Goal: Task Accomplishment & Management: Use online tool/utility

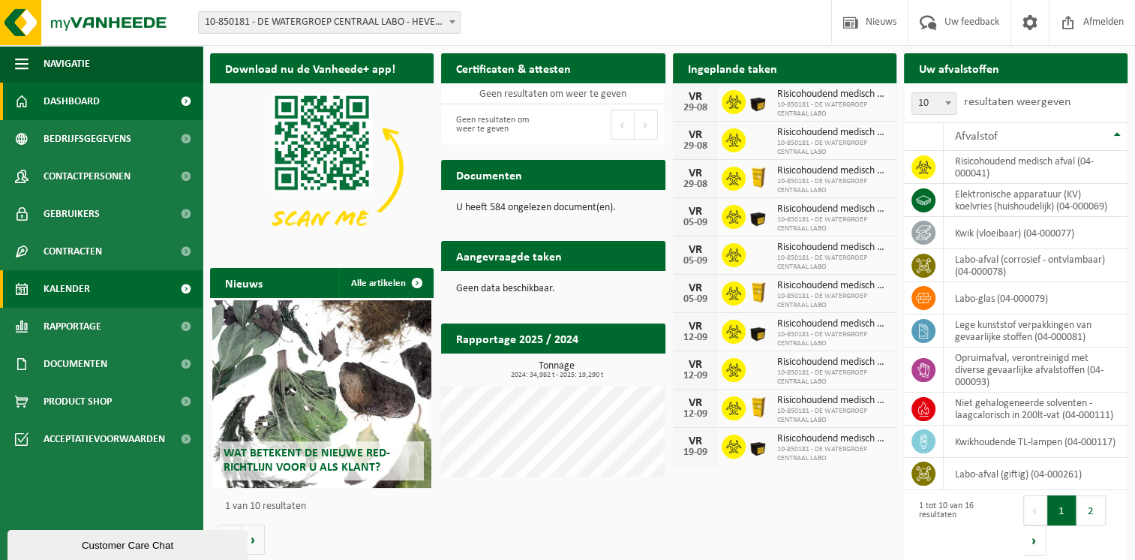
click at [120, 287] on link "Kalender" at bounding box center [101, 289] width 203 height 38
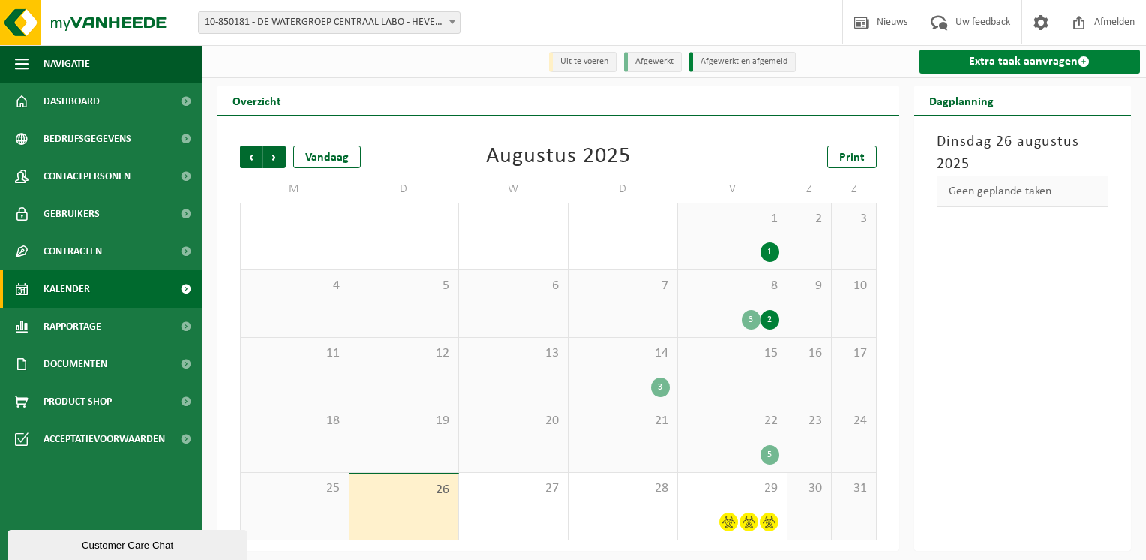
click at [1002, 68] on link "Extra taak aanvragen" at bounding box center [1030, 62] width 221 height 24
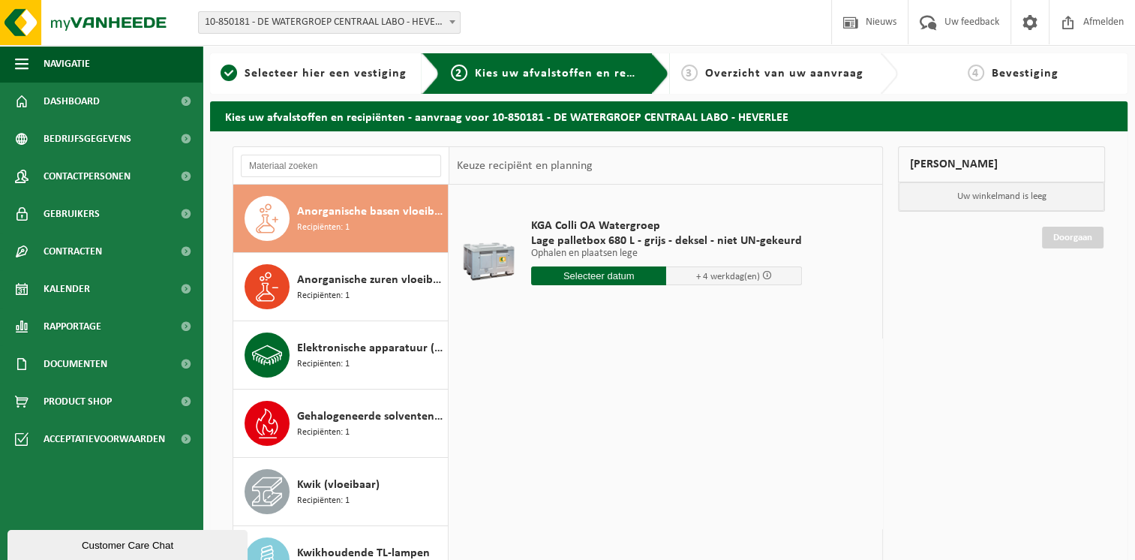
click at [371, 222] on div "Anorganische basen vloeibaar in kleinverpakking Recipiënten: 1" at bounding box center [370, 218] width 147 height 45
click at [623, 272] on input "text" at bounding box center [599, 275] width 136 height 19
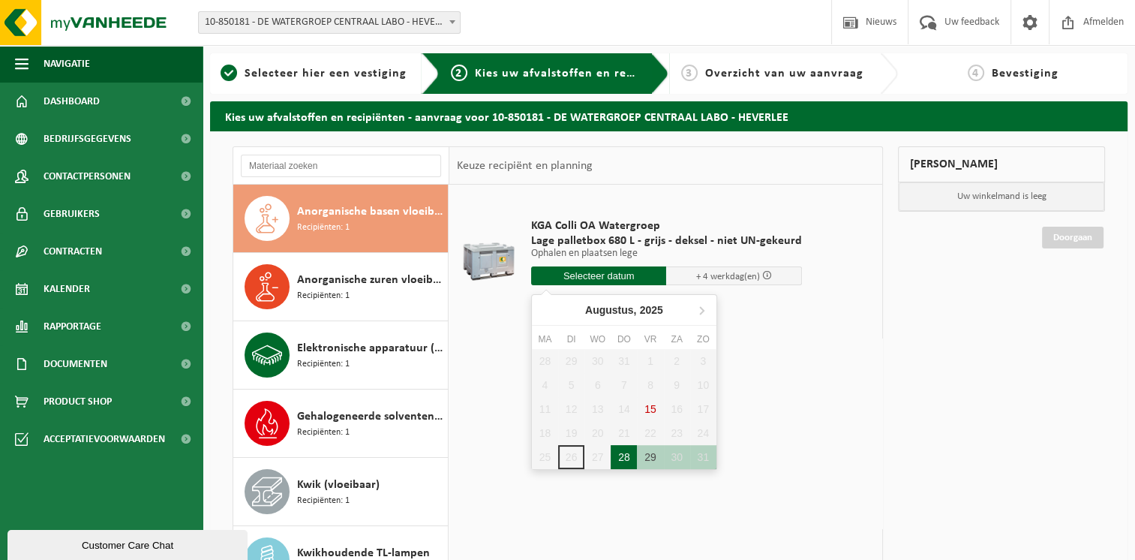
click at [623, 456] on div "28" at bounding box center [624, 457] width 26 height 24
type input "Van 2025-08-28"
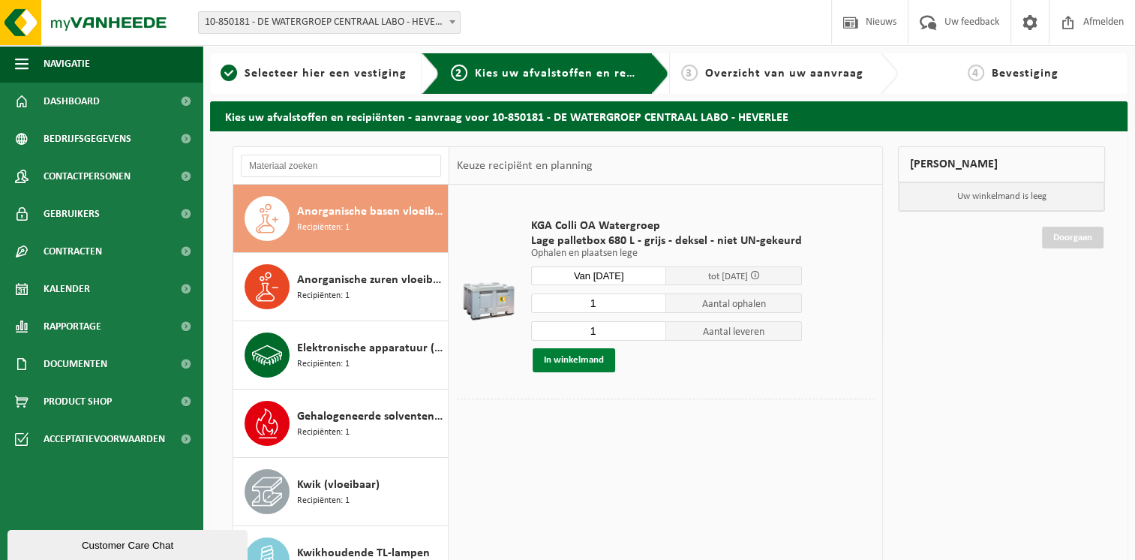
click at [578, 359] on button "In winkelmand" at bounding box center [574, 360] width 83 height 24
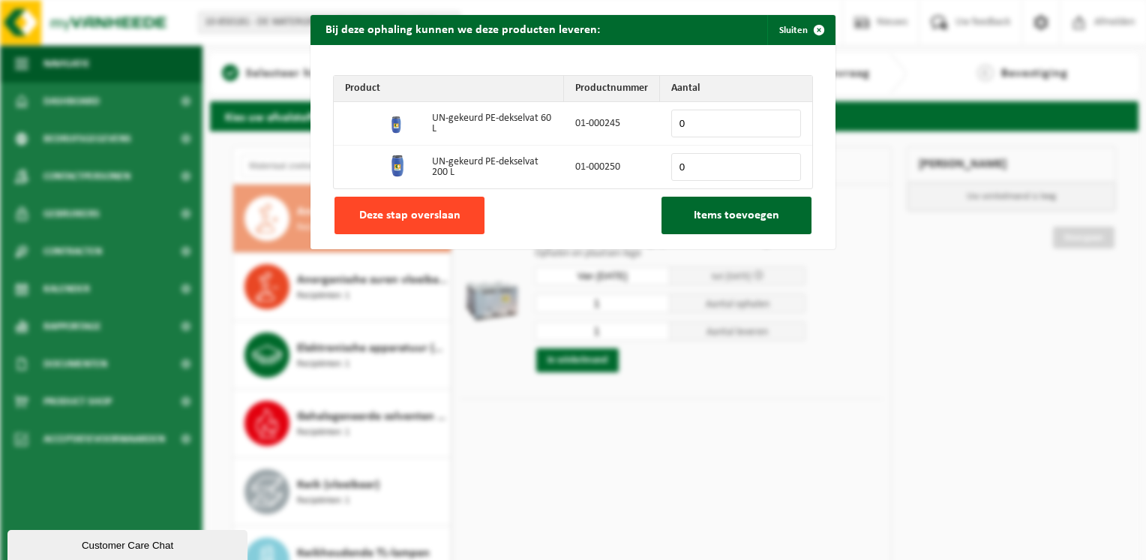
click at [431, 218] on span "Deze stap overslaan" at bounding box center [409, 215] width 101 height 12
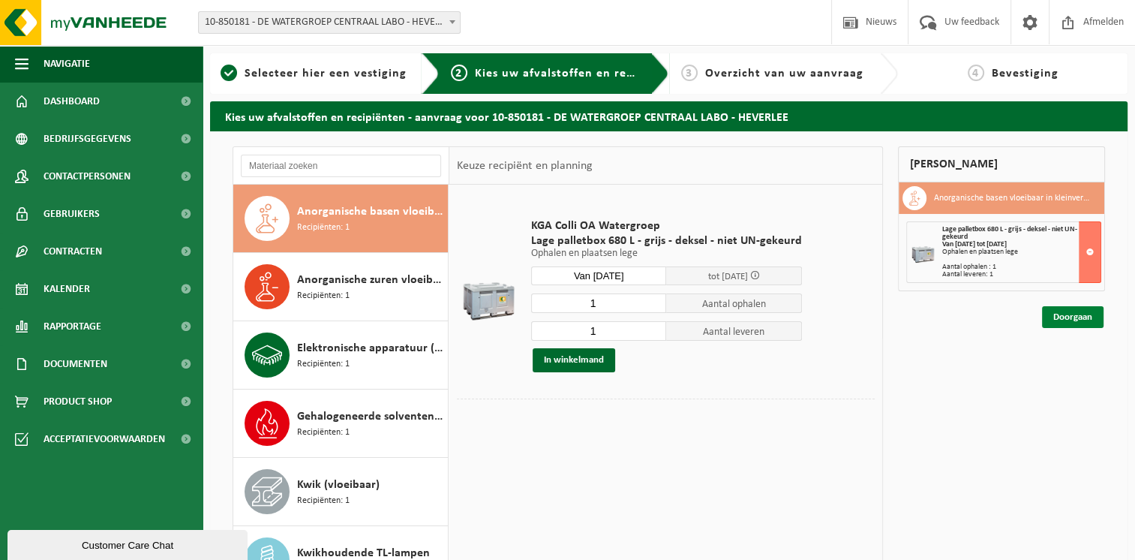
click at [1069, 319] on link "Doorgaan" at bounding box center [1073, 317] width 62 height 22
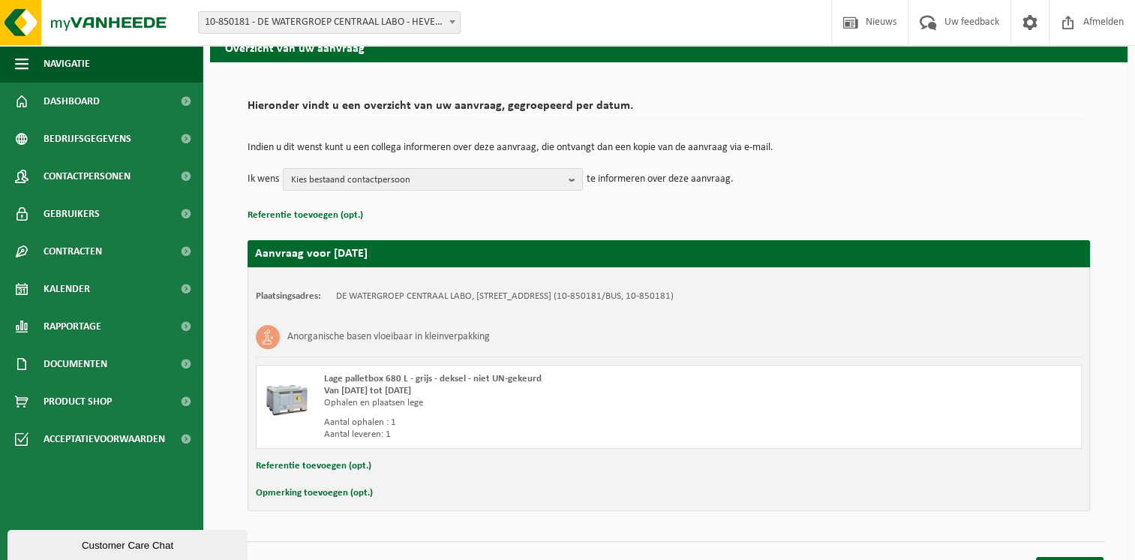
scroll to position [95, 0]
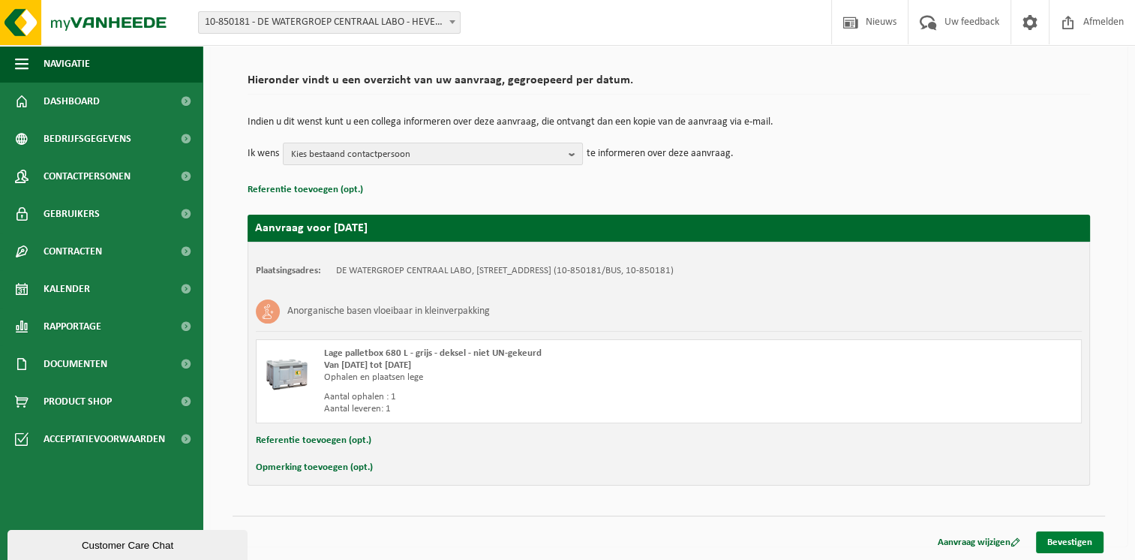
click at [1077, 536] on link "Bevestigen" at bounding box center [1070, 542] width 68 height 22
